Goal: Task Accomplishment & Management: Manage account settings

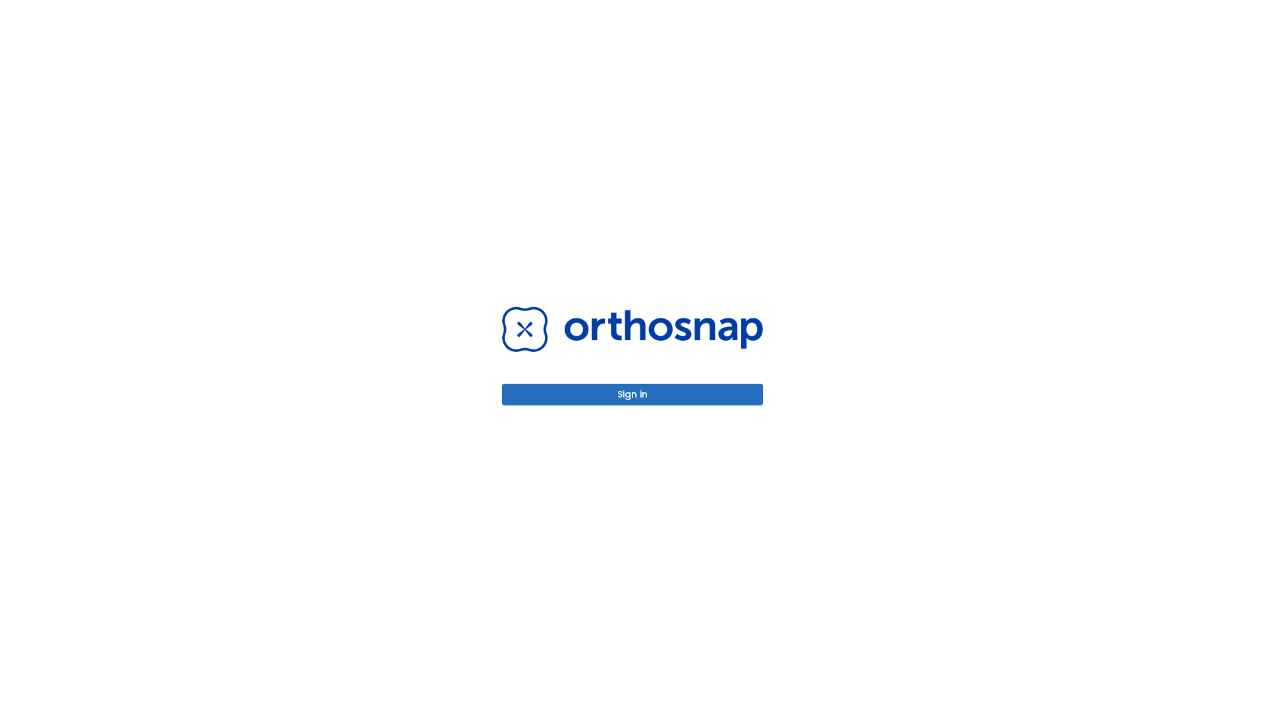
click at [633, 394] on button "Sign in" at bounding box center [632, 395] width 261 height 22
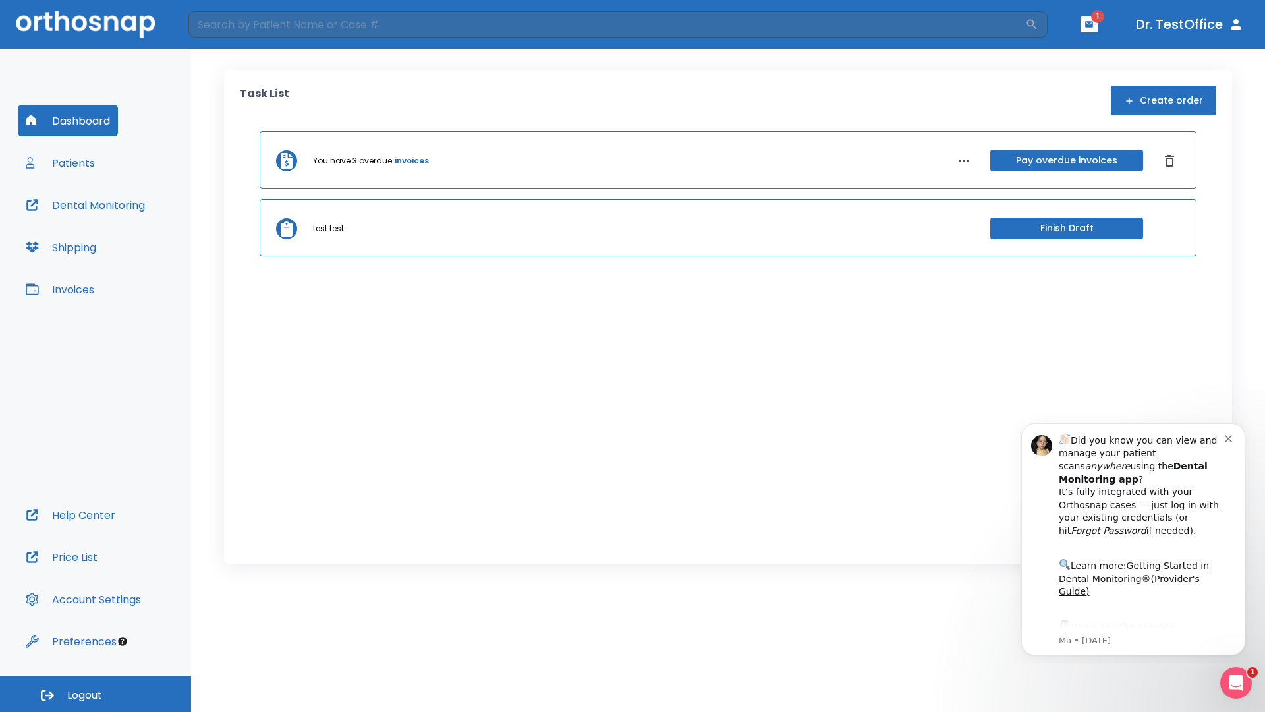
click at [96, 694] on span "Logout" at bounding box center [84, 695] width 35 height 15
